Goal: Transaction & Acquisition: Purchase product/service

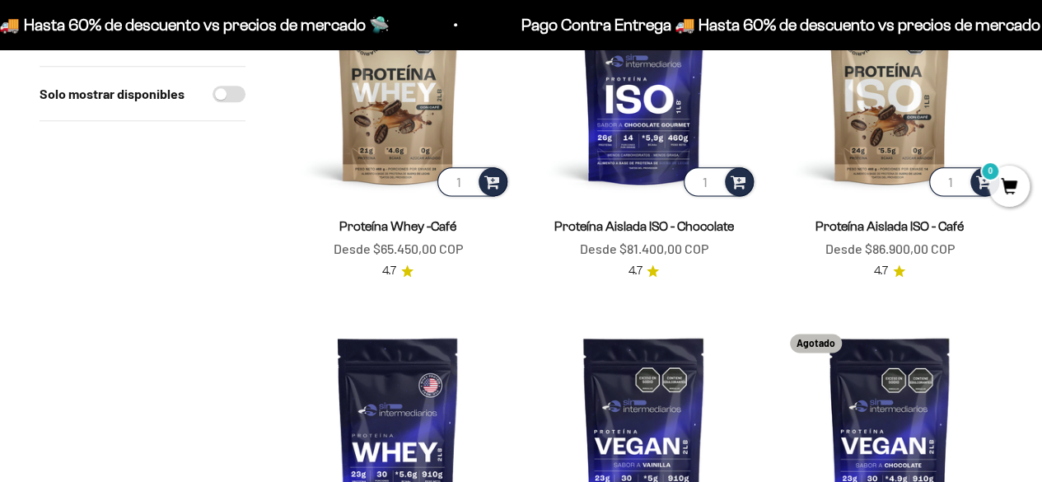
scroll to position [1235, 0]
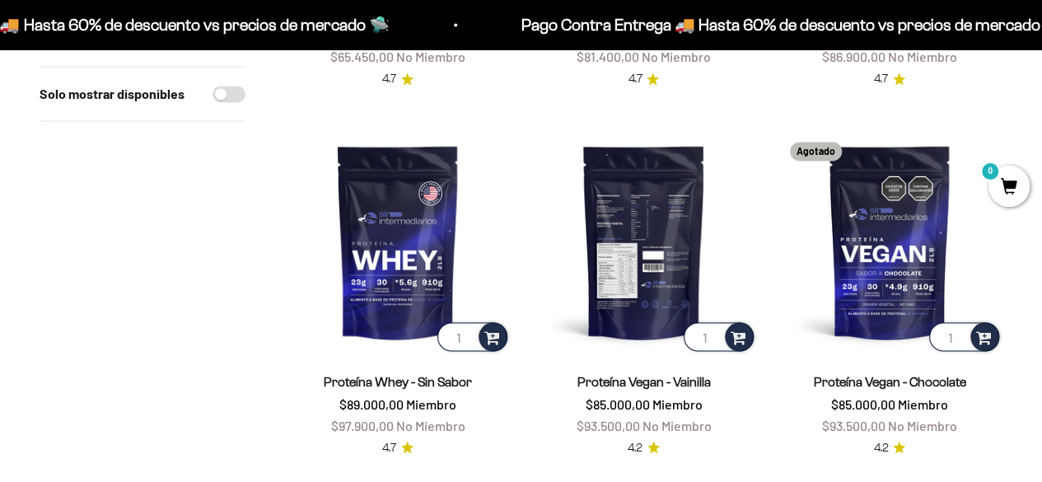
click at [656, 274] on img at bounding box center [643, 241] width 226 height 226
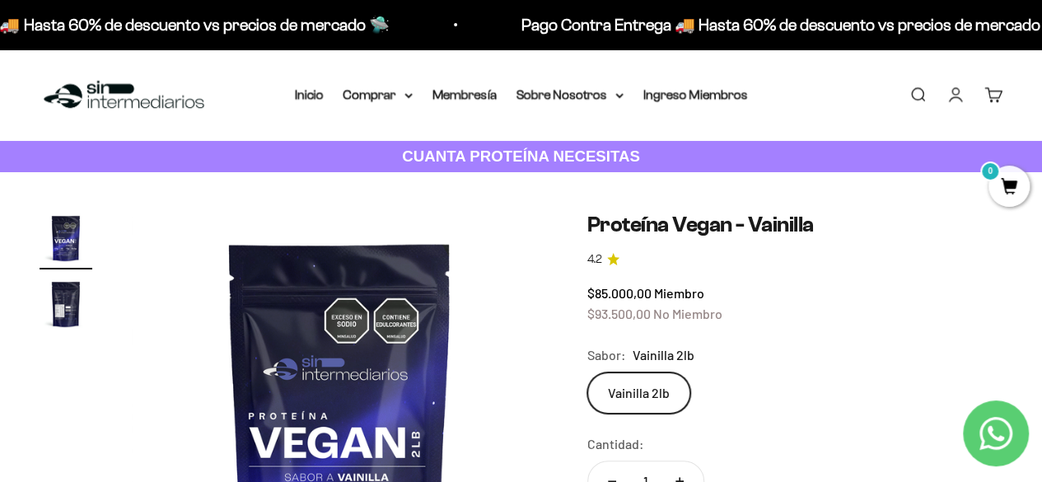
click at [64, 306] on img "Ir al artículo 2" at bounding box center [66, 304] width 53 height 53
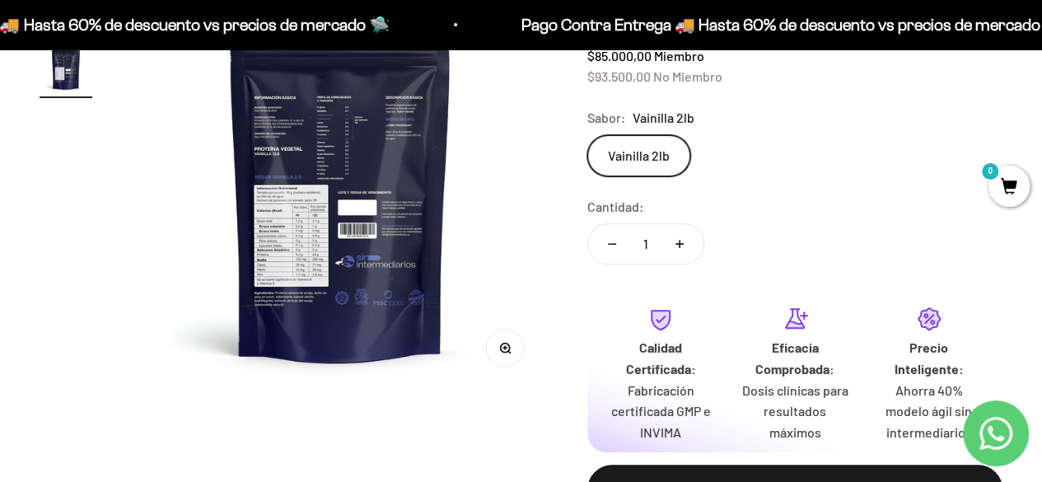
scroll to position [576, 0]
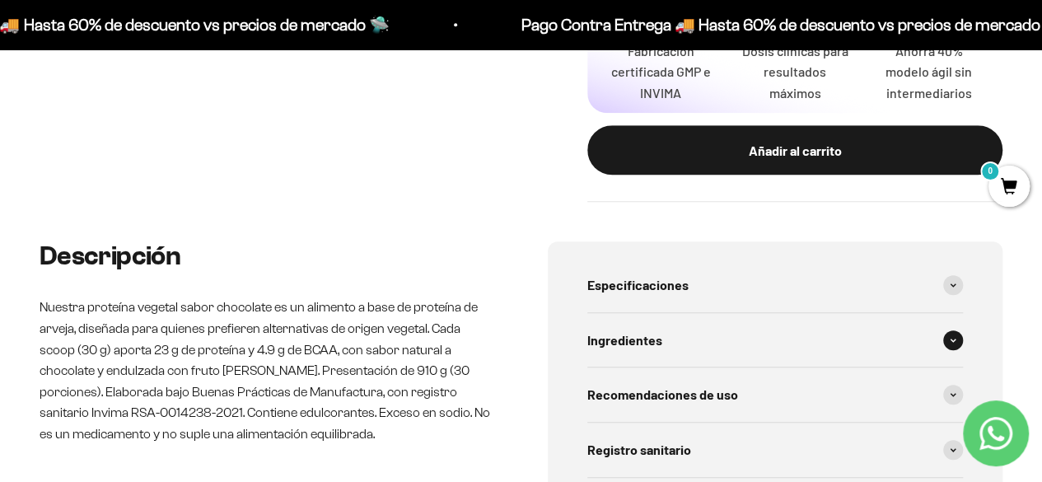
click at [953, 324] on div "Ingredientes" at bounding box center [775, 340] width 376 height 54
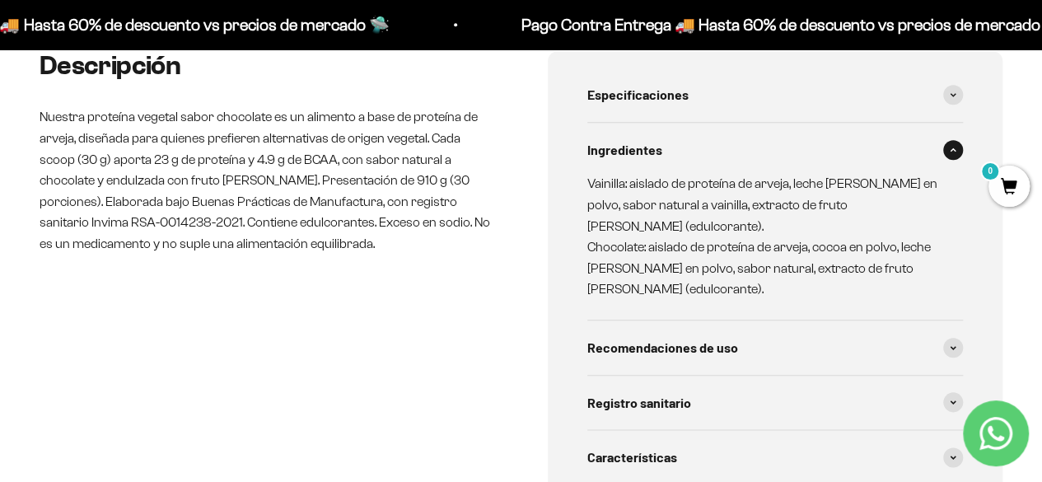
scroll to position [0, 0]
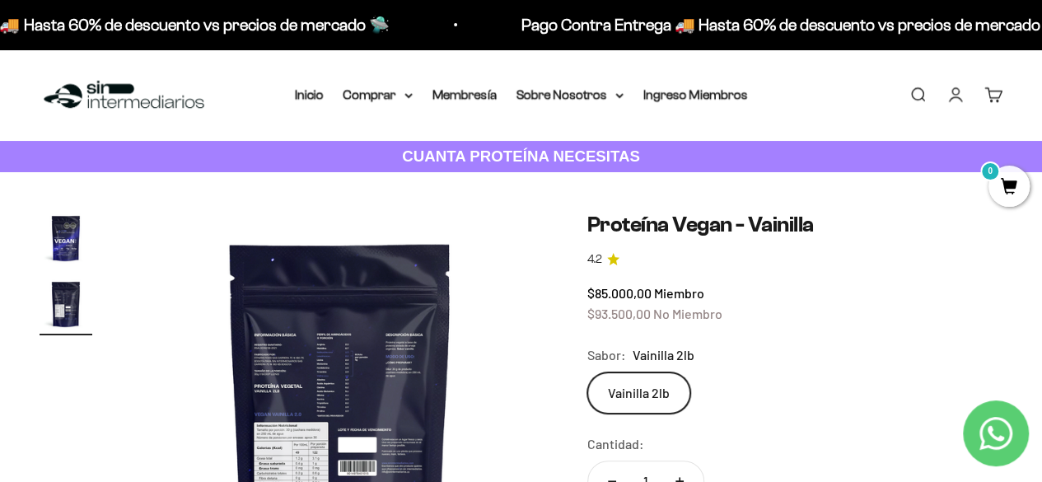
drag, startPoint x: 369, startPoint y: 96, endPoint x: 268, endPoint y: 167, distance: 123.4
click at [268, 168] on link "CUANTA PROTEÍNA NECESITAS" at bounding box center [521, 157] width 1042 height 32
drag, startPoint x: 92, startPoint y: 118, endPoint x: 81, endPoint y: 85, distance: 34.9
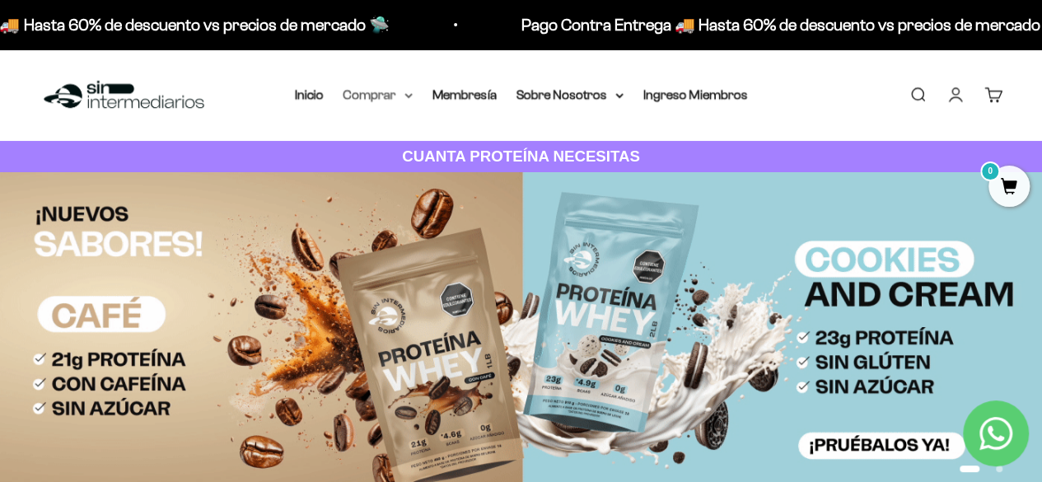
click at [371, 101] on summary "Comprar" at bounding box center [377, 94] width 69 height 21
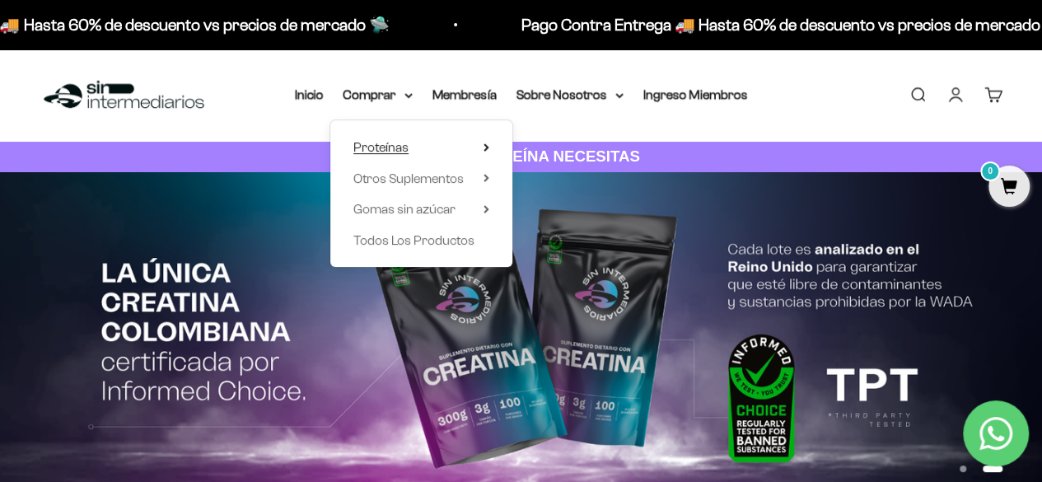
click at [385, 142] on span "Proteínas" at bounding box center [380, 147] width 55 height 14
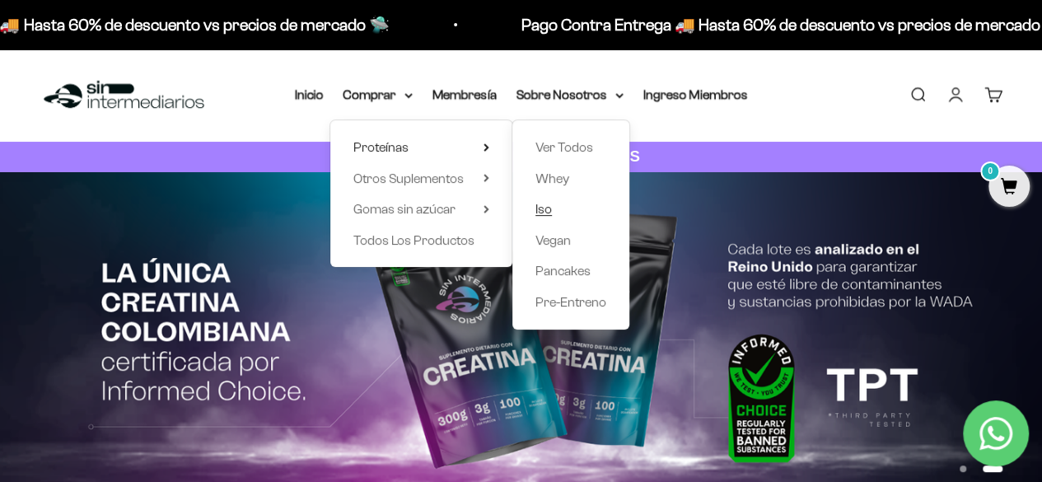
click at [550, 210] on span "Iso" at bounding box center [543, 209] width 16 height 14
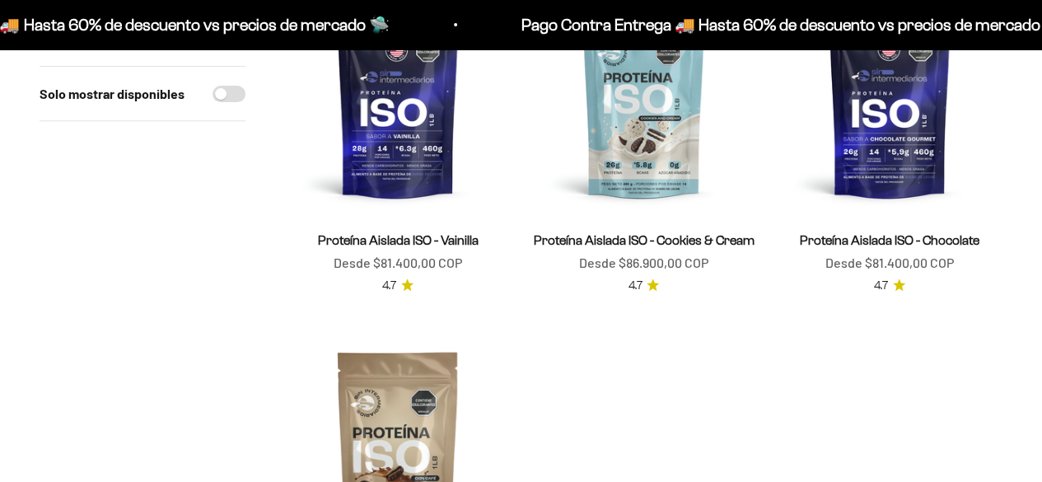
scroll to position [301, 0]
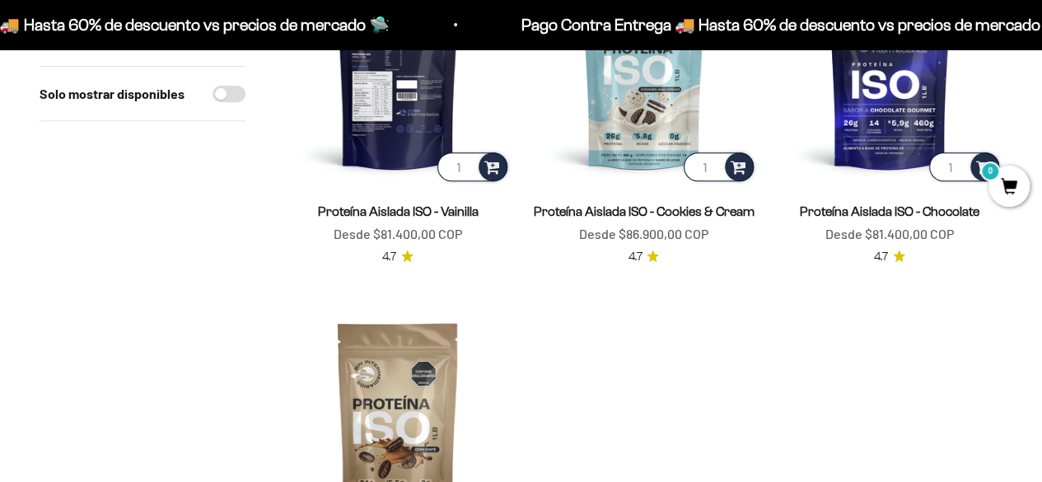
click at [397, 73] on img at bounding box center [398, 72] width 226 height 226
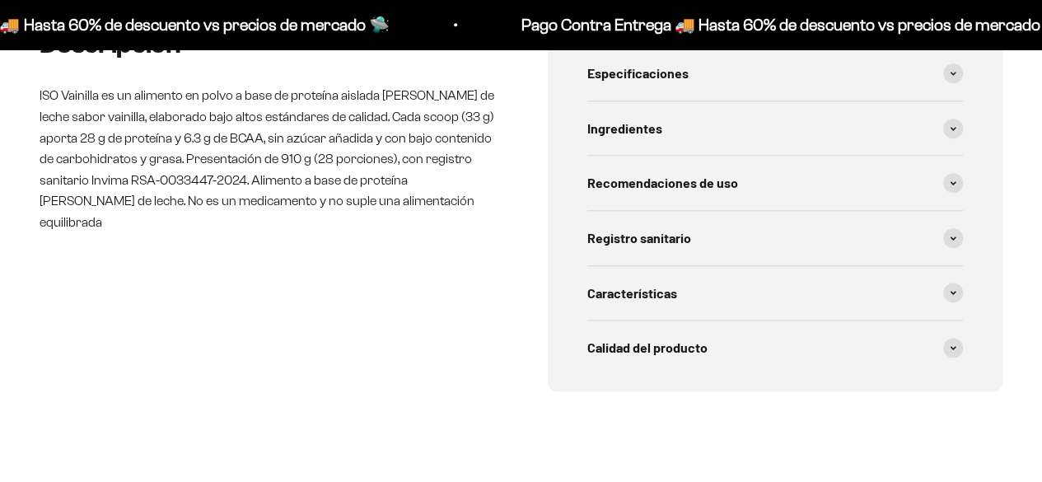
scroll to position [909, 0]
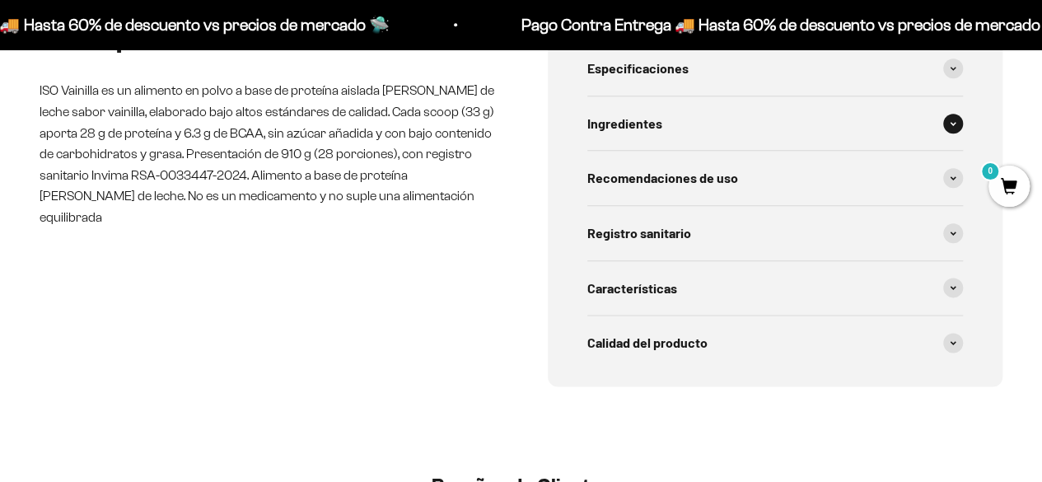
click at [612, 126] on span "Ingredientes" at bounding box center [624, 123] width 75 height 21
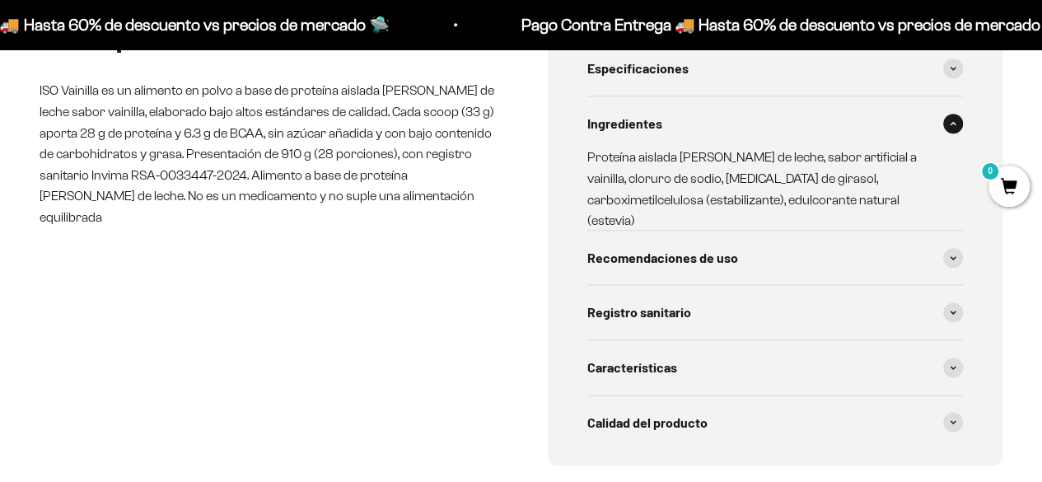
scroll to position [0, 1275]
click at [612, 126] on span "Ingredientes" at bounding box center [624, 123] width 75 height 21
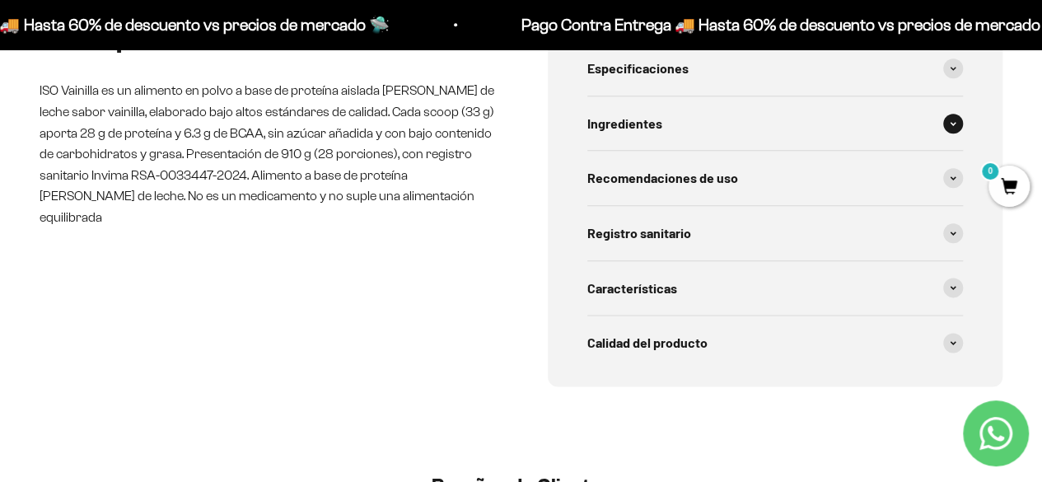
click at [612, 126] on span "Ingredientes" at bounding box center [624, 123] width 75 height 21
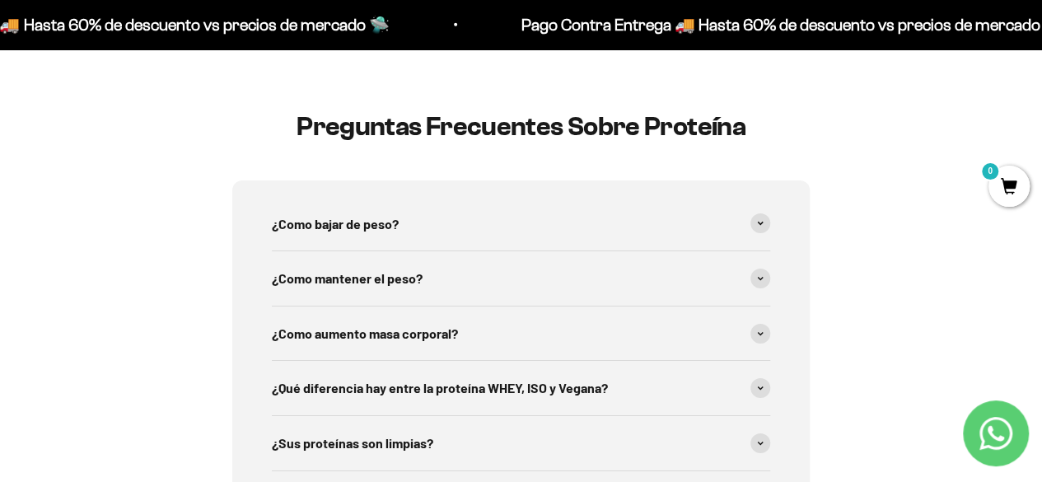
scroll to position [2564, 0]
click at [301, 214] on span "¿Como bajar de peso?" at bounding box center [335, 224] width 127 height 21
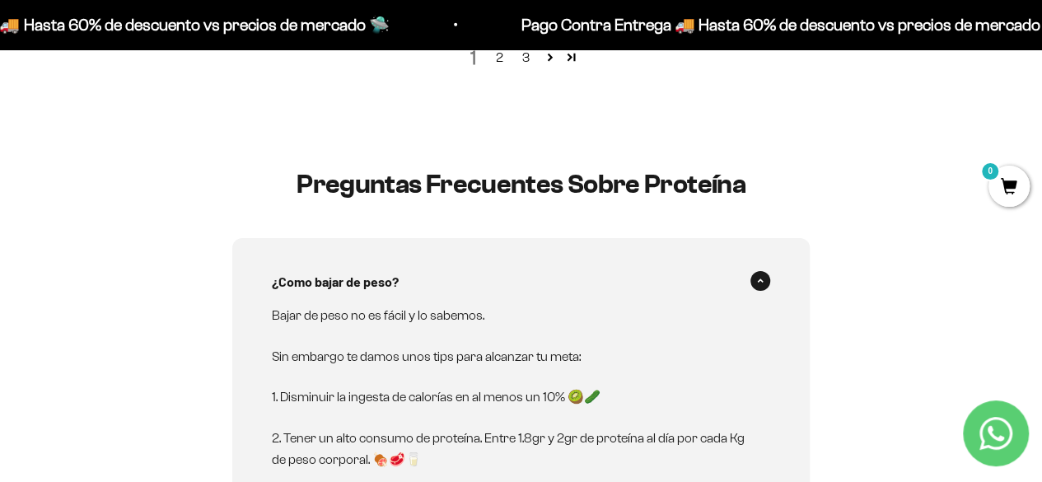
scroll to position [2481, 0]
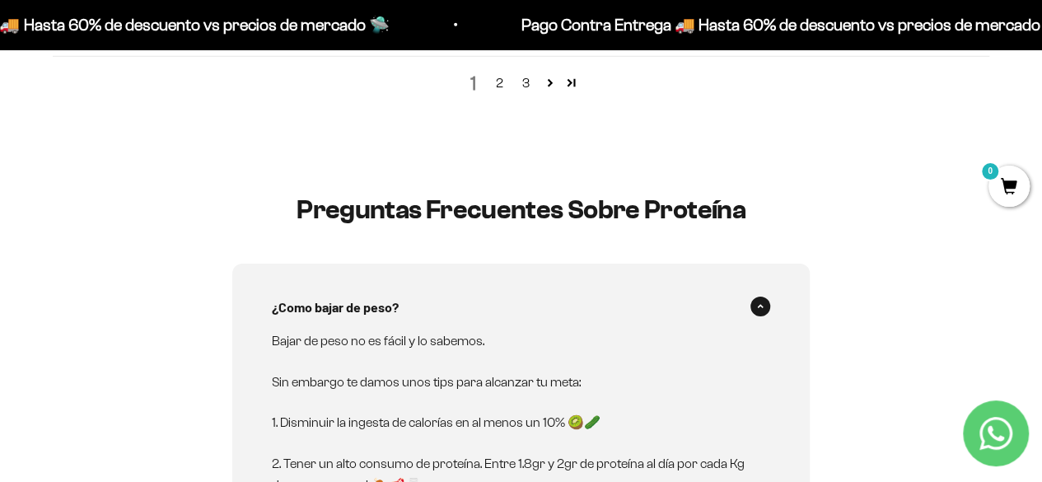
click at [755, 296] on span at bounding box center [760, 306] width 20 height 20
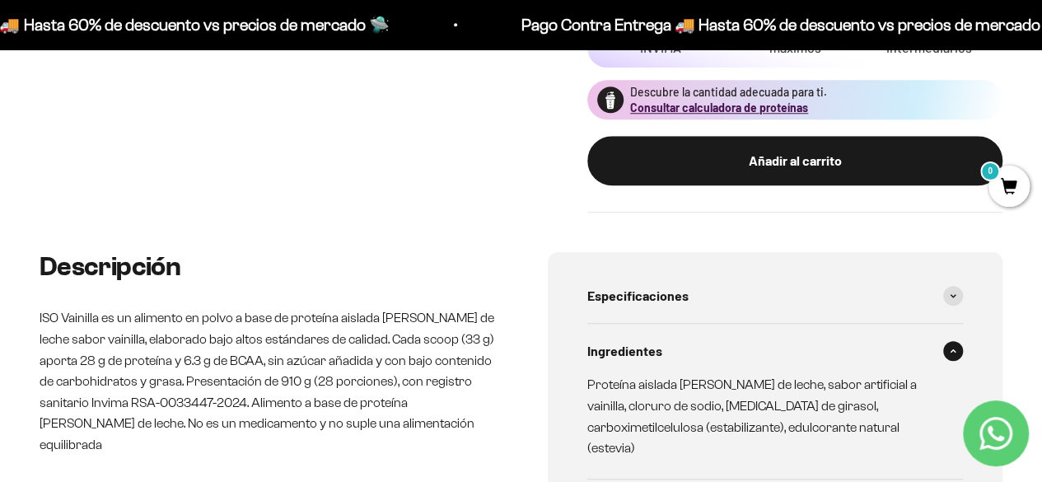
scroll to position [670, 0]
